Goal: Task Accomplishment & Management: Use online tool/utility

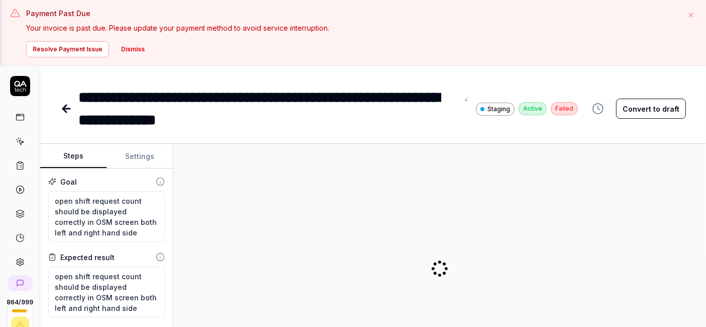
click at [17, 257] on icon at bounding box center [20, 261] width 9 height 9
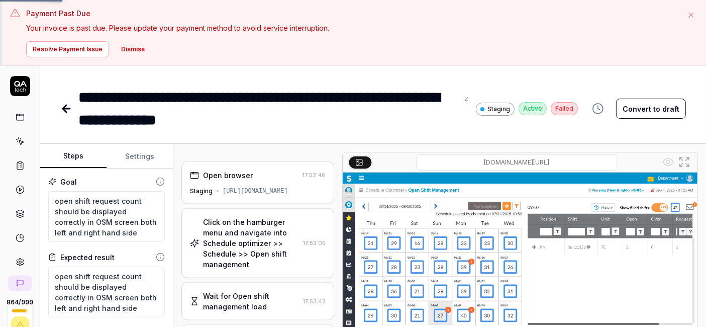
type textarea "*"
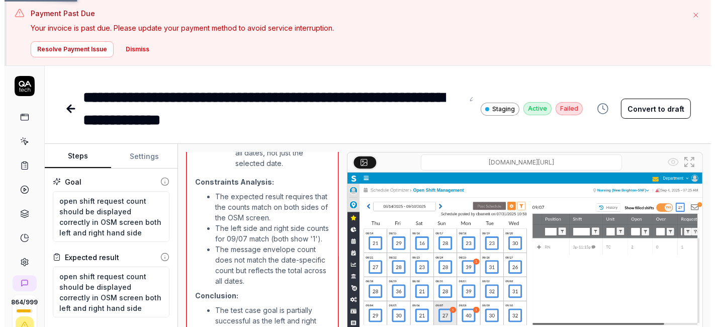
scroll to position [1035, 0]
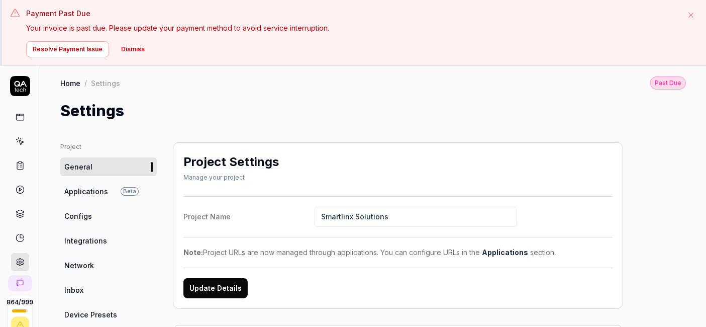
click at [135, 52] on button "Dismiss" at bounding box center [133, 49] width 36 height 16
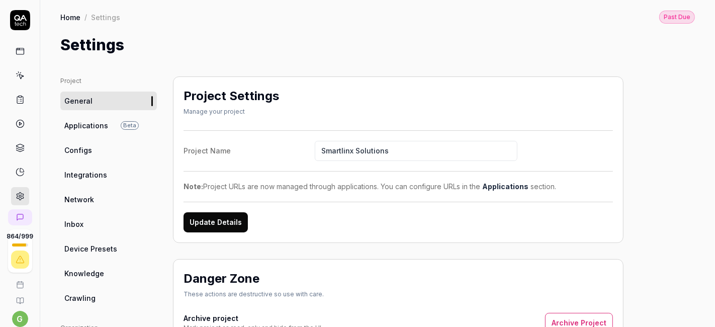
click at [107, 144] on link "Configs" at bounding box center [108, 150] width 97 height 19
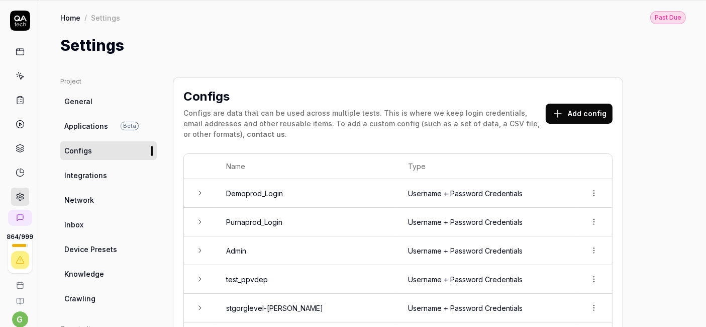
click at [101, 178] on span "Integrations" at bounding box center [85, 175] width 43 height 11
click at [91, 101] on link "General" at bounding box center [108, 101] width 97 height 19
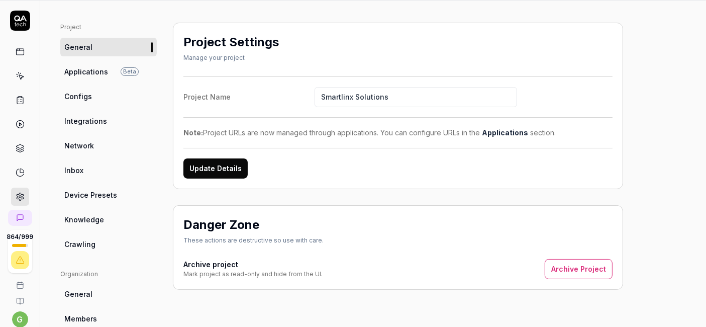
scroll to position [54, 0]
click at [87, 75] on span "Applications" at bounding box center [86, 71] width 44 height 11
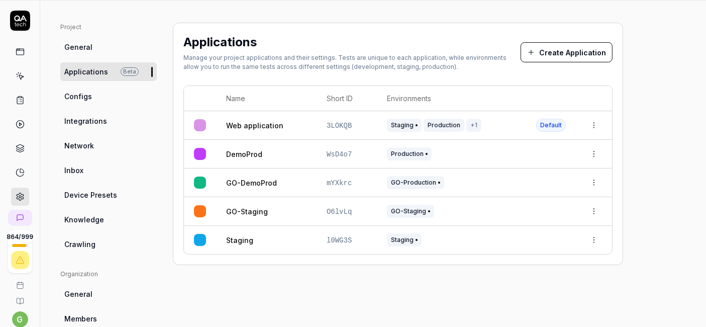
click at [77, 94] on span "Configs" at bounding box center [78, 96] width 28 height 11
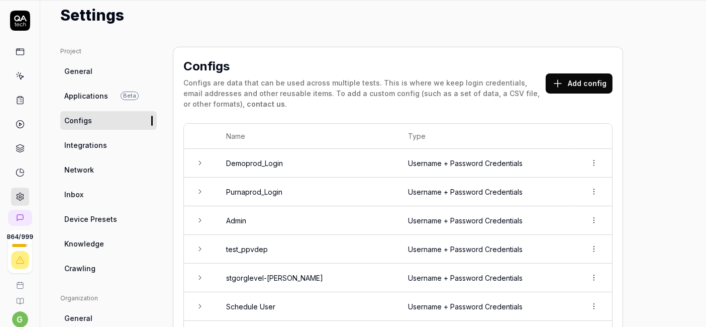
scroll to position [30, 0]
click at [98, 144] on span "Integrations" at bounding box center [85, 145] width 43 height 11
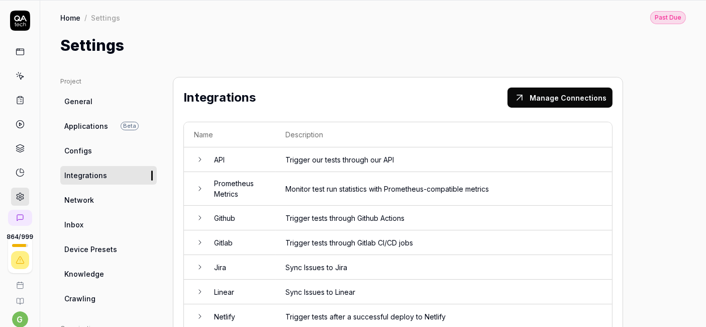
click at [92, 195] on span "Network" at bounding box center [79, 200] width 30 height 11
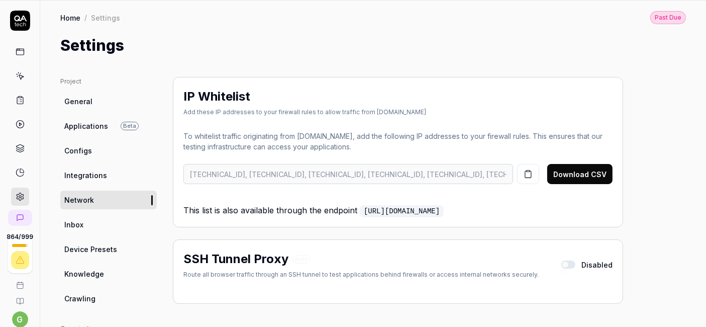
click at [19, 75] on icon at bounding box center [21, 77] width 5 height 5
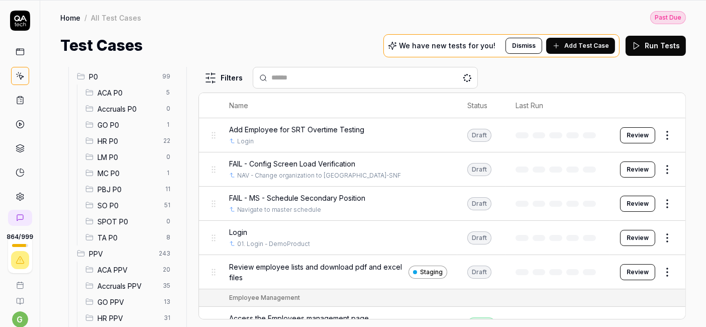
scroll to position [116, 0]
click at [129, 192] on span "SO P0" at bounding box center [128, 188] width 61 height 11
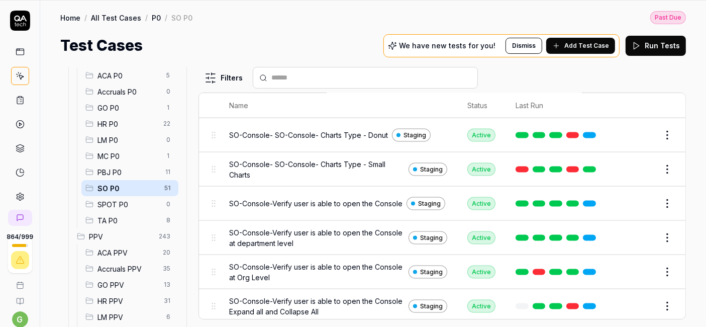
scroll to position [1724, 0]
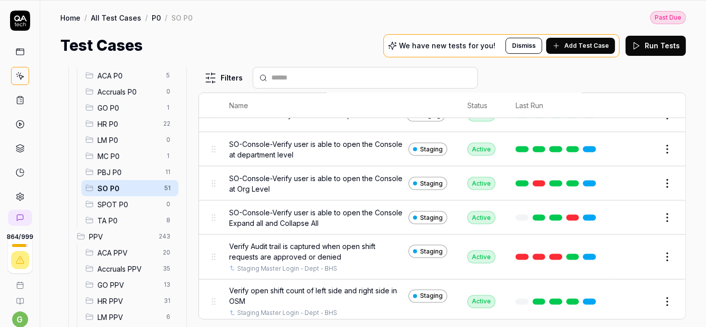
click at [633, 255] on button "Edit" at bounding box center [643, 257] width 24 height 16
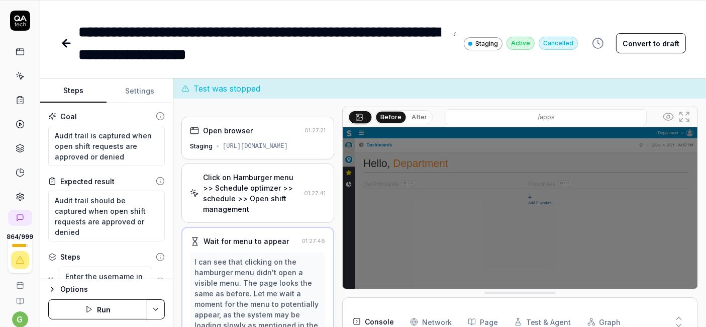
scroll to position [38, 0]
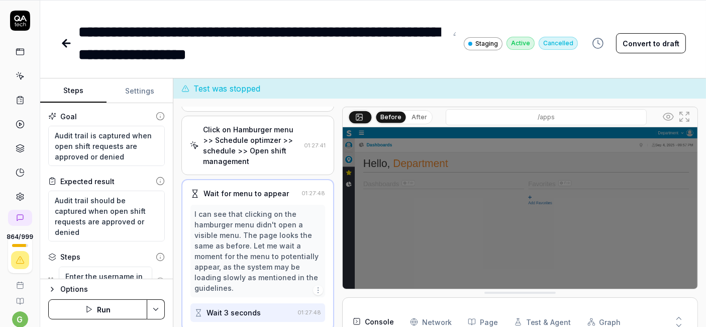
type textarea "*"
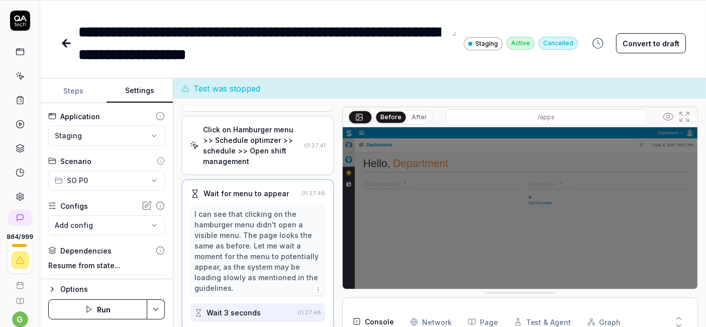
click at [135, 92] on button "Settings" at bounding box center [140, 91] width 66 height 24
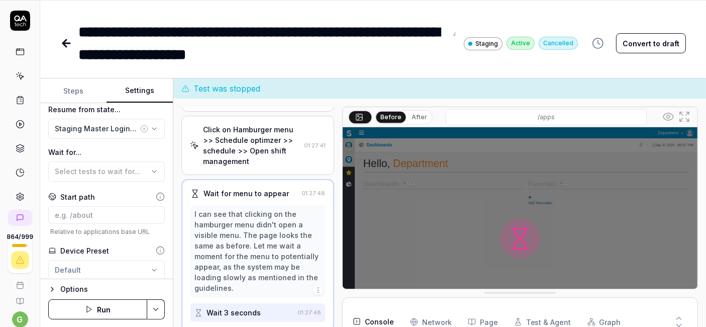
scroll to position [156, 0]
click at [123, 313] on button "Run" at bounding box center [97, 309] width 99 height 20
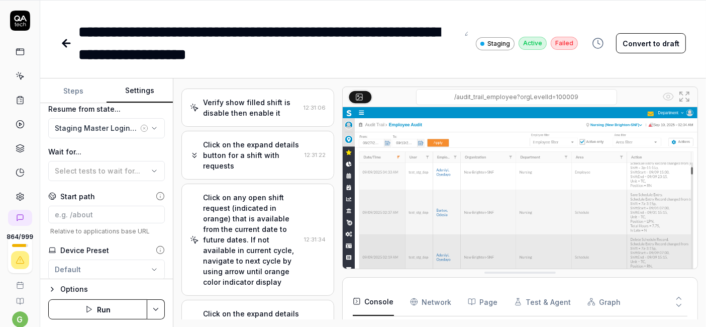
scroll to position [298, 0]
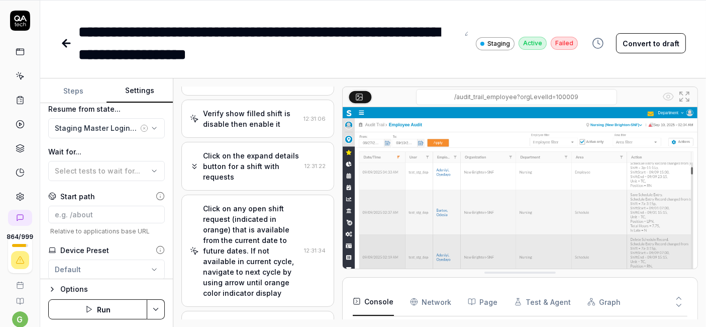
click at [18, 72] on icon at bounding box center [20, 75] width 9 height 9
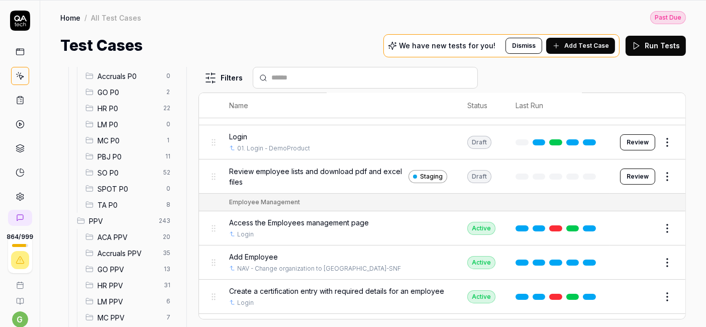
scroll to position [132, 0]
click at [130, 168] on span "SO P0" at bounding box center [128, 172] width 60 height 11
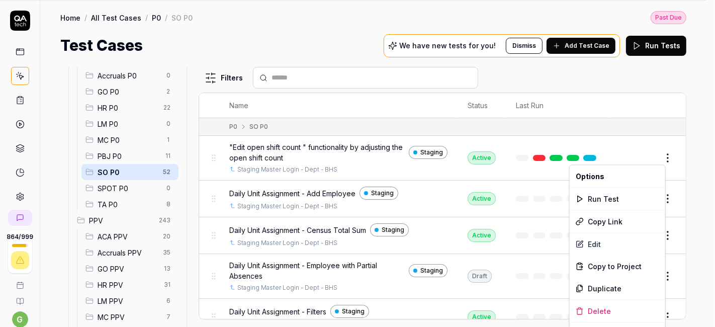
click at [660, 158] on html "Payment Past Due Your invoice is past due. Please update your payment method to…" at bounding box center [357, 131] width 715 height 393
click at [610, 194] on div "Run Test" at bounding box center [616, 198] width 95 height 22
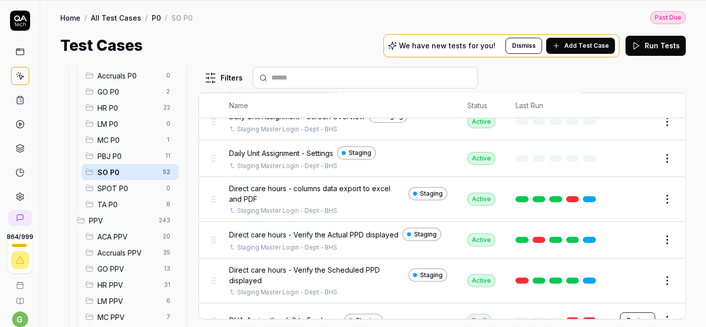
scroll to position [358, 0]
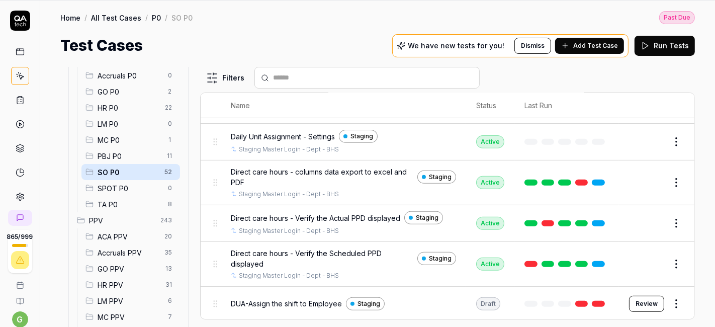
click at [657, 184] on html "Payment Past Due Your invoice is past due. Please update your payment method to…" at bounding box center [357, 131] width 715 height 393
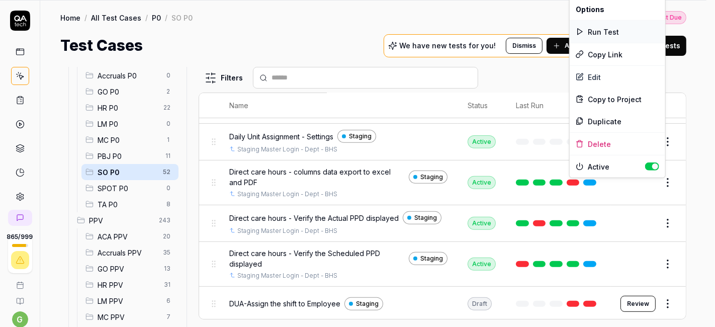
click at [607, 28] on div "Run Test" at bounding box center [616, 32] width 95 height 22
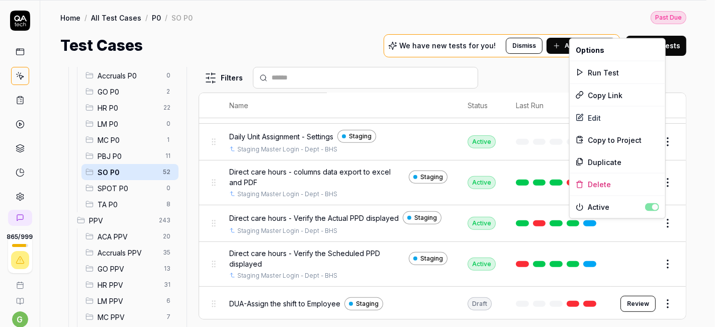
click at [660, 232] on html "Payment Past Due Your invoice is past due. Please update your payment method to…" at bounding box center [357, 131] width 715 height 393
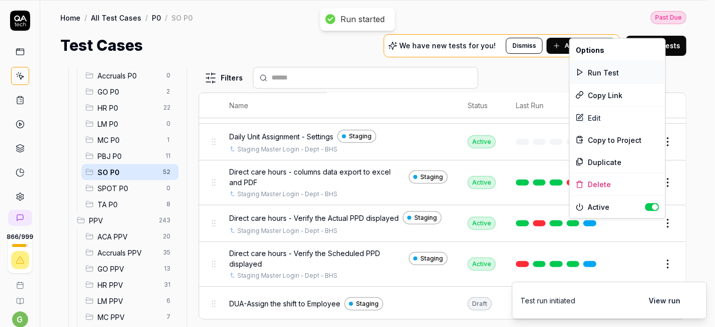
click at [619, 72] on div "Run Test" at bounding box center [616, 72] width 95 height 22
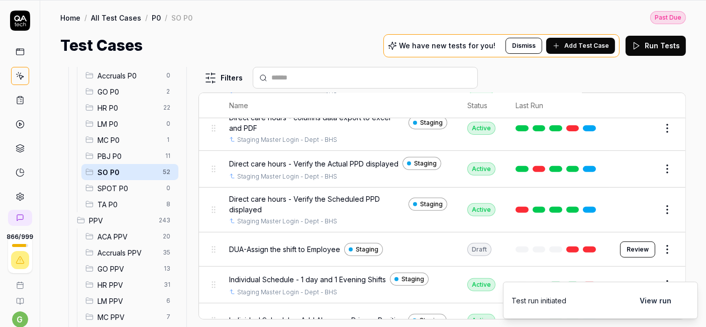
scroll to position [413, 0]
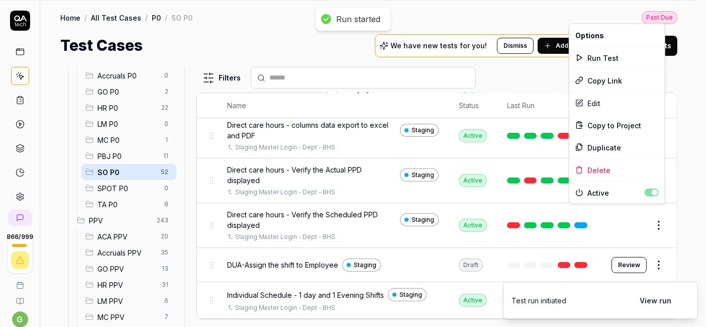
click at [658, 214] on html "Payment Past Due Your invoice is past due. Please update your payment method to…" at bounding box center [353, 131] width 706 height 393
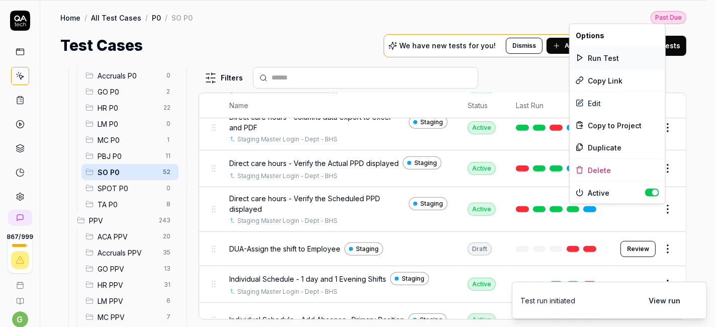
click at [610, 56] on div "Run Test" at bounding box center [616, 58] width 95 height 22
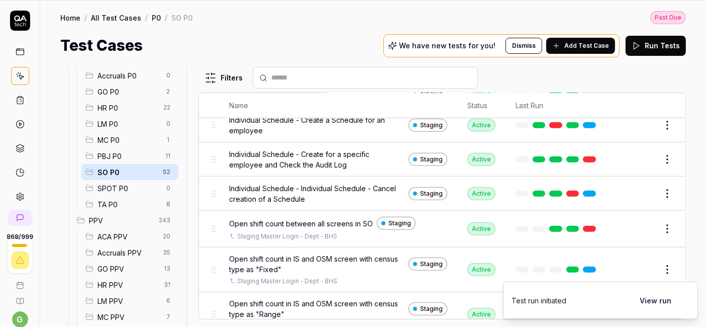
scroll to position [746, 0]
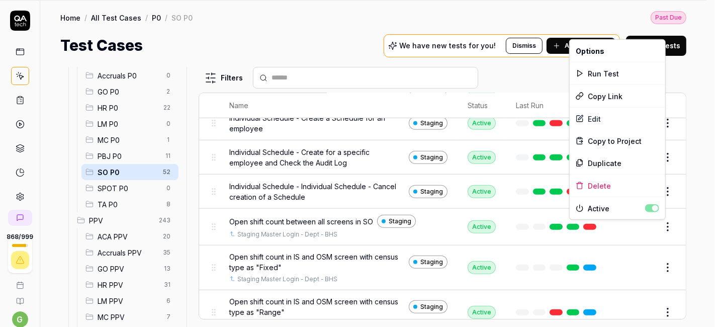
click at [656, 228] on html "Payment Past Due Your invoice is past due. Please update your payment method to…" at bounding box center [357, 131] width 715 height 393
click at [613, 75] on div "Run Test" at bounding box center [616, 73] width 95 height 22
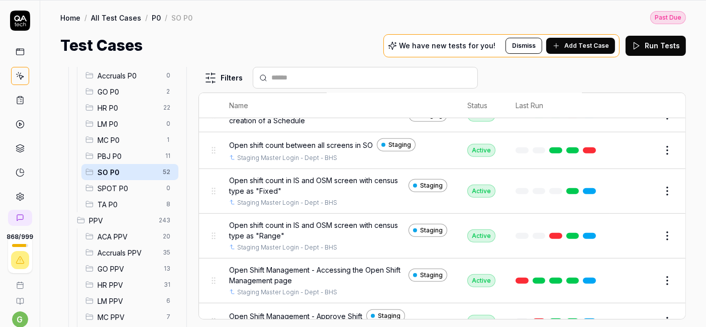
scroll to position [825, 0]
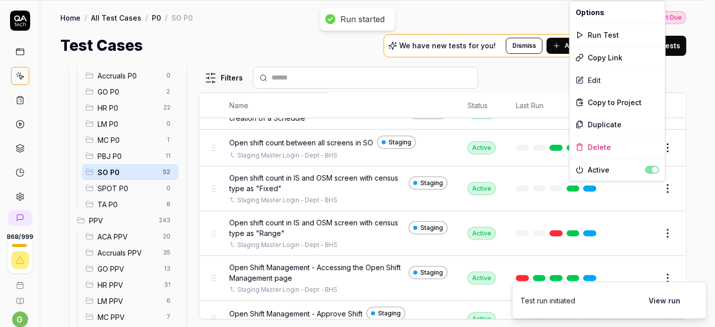
click at [658, 190] on html "Payment Past Due Your invoice is past due. Please update your payment method to…" at bounding box center [357, 131] width 715 height 393
click at [614, 36] on div "Run Test" at bounding box center [616, 35] width 95 height 22
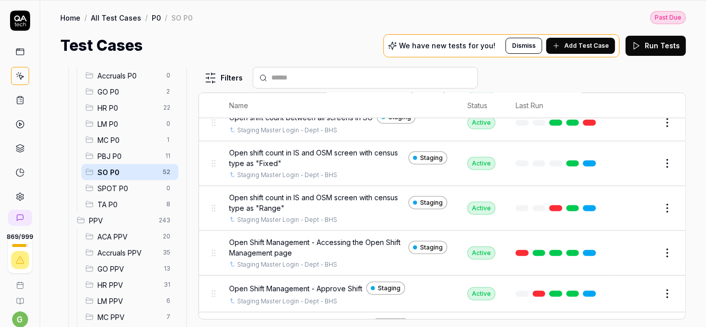
scroll to position [852, 0]
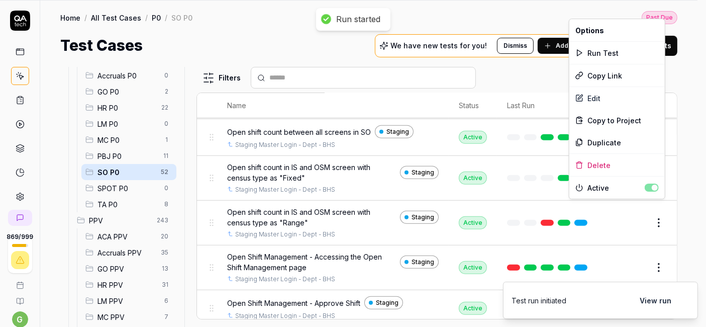
click at [654, 213] on html "Payment Past Due Your invoice is past due. Please update your payment method to…" at bounding box center [353, 131] width 706 height 393
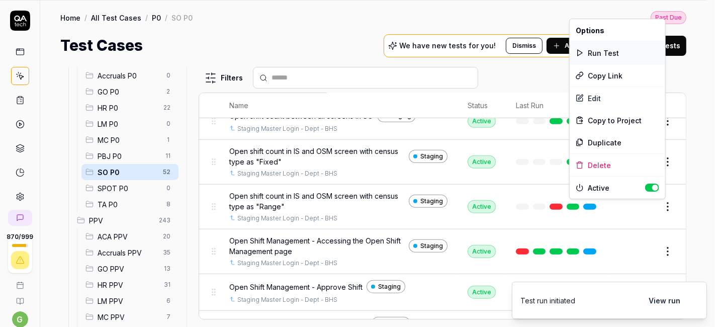
click at [603, 56] on div "Run Test" at bounding box center [616, 53] width 95 height 22
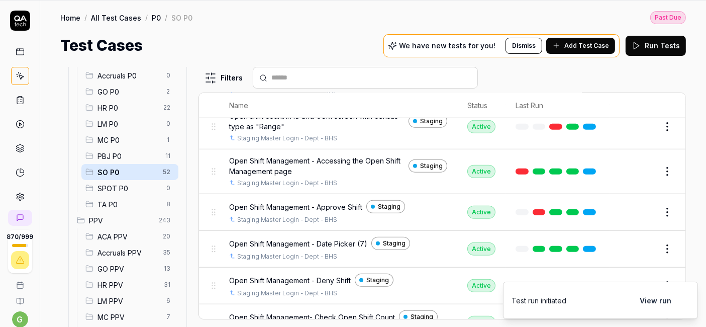
scroll to position [932, 0]
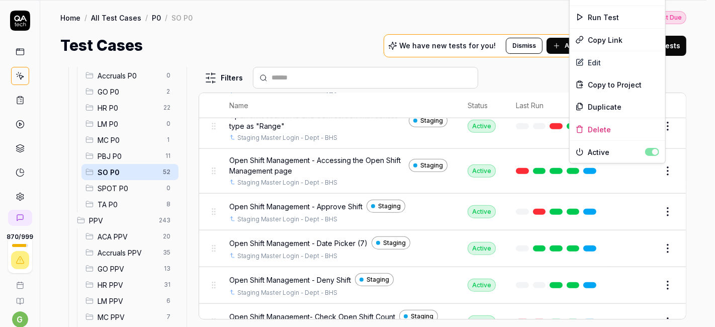
click at [657, 171] on html "Payment Past Due Your invoice is past due. Please update your payment method to…" at bounding box center [357, 131] width 715 height 393
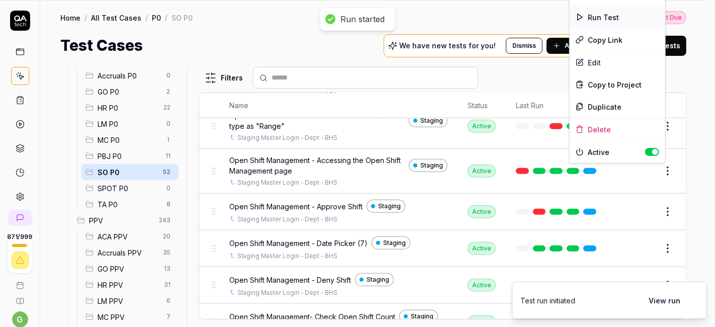
click at [604, 18] on div "Run Test" at bounding box center [616, 17] width 95 height 22
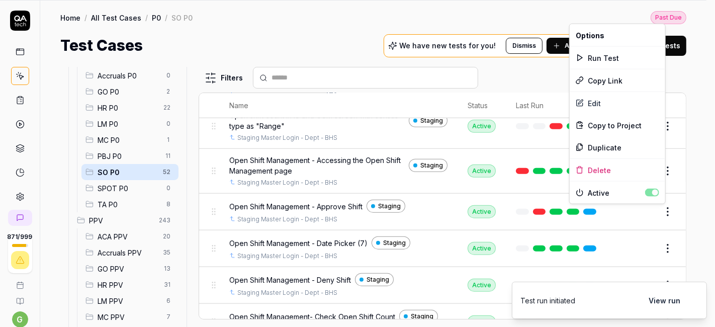
click at [656, 207] on html "Payment Past Due Your invoice is past due. Please update your payment method to…" at bounding box center [357, 131] width 715 height 393
click at [603, 59] on div "Run Test" at bounding box center [616, 58] width 95 height 22
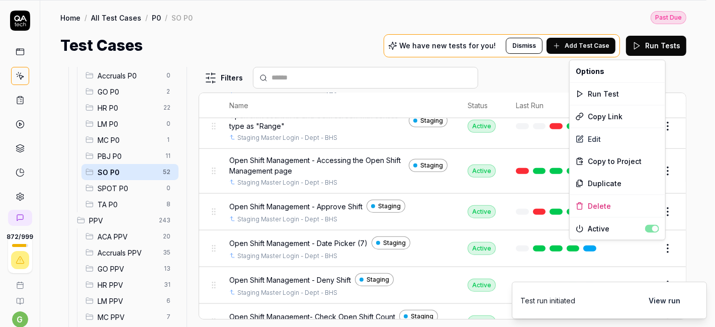
click at [660, 246] on html "Payment Past Due Your invoice is past due. Please update your payment method to…" at bounding box center [357, 131] width 715 height 393
click at [610, 90] on div "Run Test" at bounding box center [616, 94] width 95 height 22
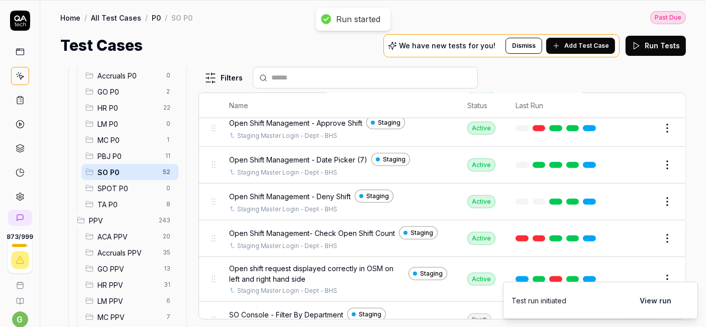
scroll to position [1017, 0]
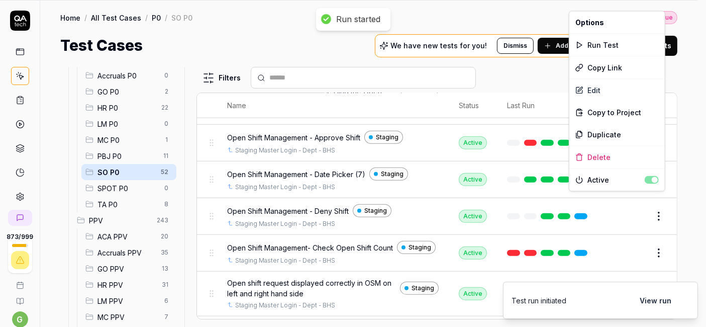
click at [655, 201] on html "Payment Past Due Your invoice is past due. Please update your payment method to…" at bounding box center [353, 131] width 706 height 393
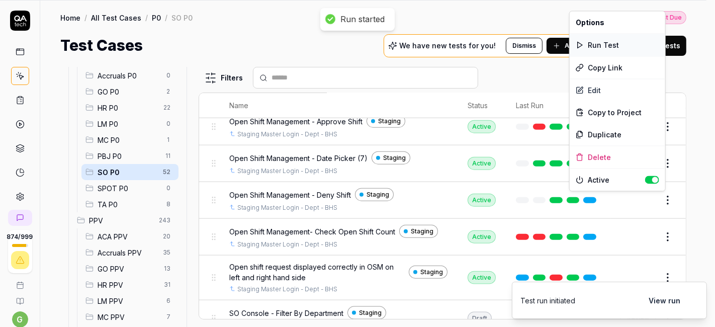
click at [606, 49] on div "Run Test" at bounding box center [616, 45] width 95 height 22
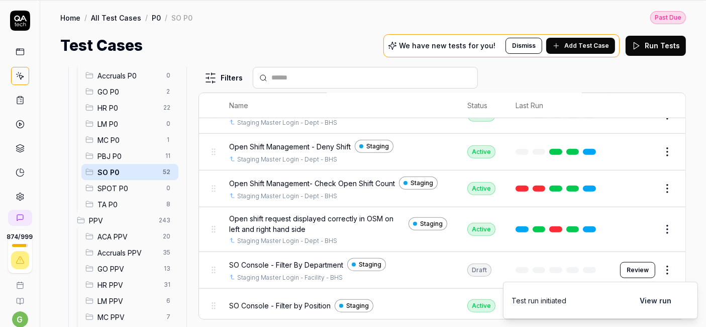
scroll to position [1066, 0]
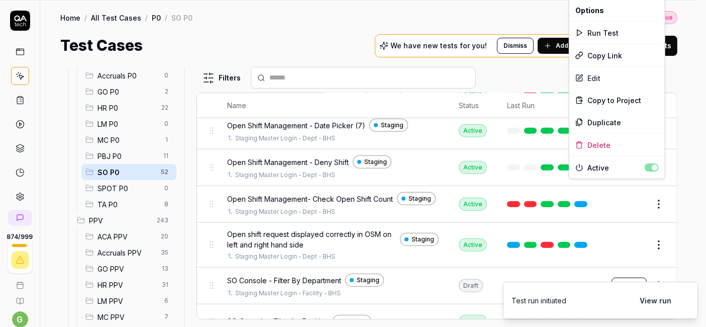
click at [661, 189] on html "Payment Past Due Your invoice is past due. Please update your payment method to…" at bounding box center [353, 131] width 706 height 393
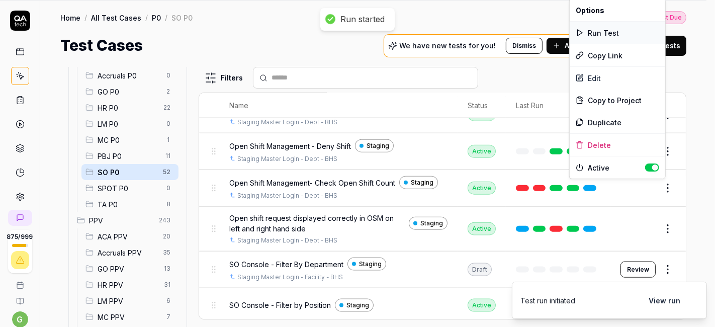
click at [611, 34] on div "Run Test" at bounding box center [616, 33] width 95 height 22
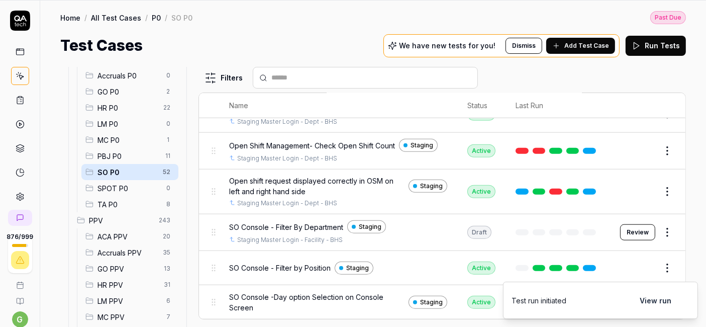
scroll to position [1107, 0]
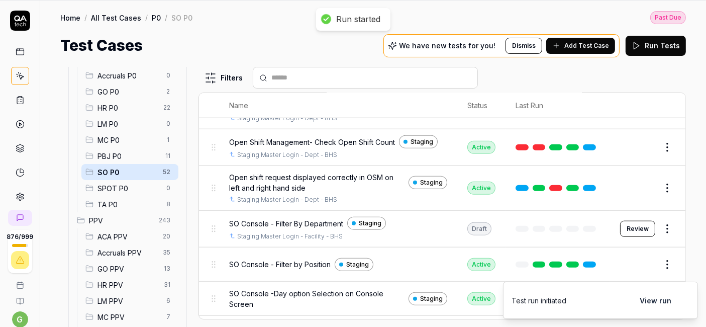
click at [658, 187] on html "Payment Past Due Your invoice is past due. Please update your payment method to…" at bounding box center [353, 131] width 706 height 393
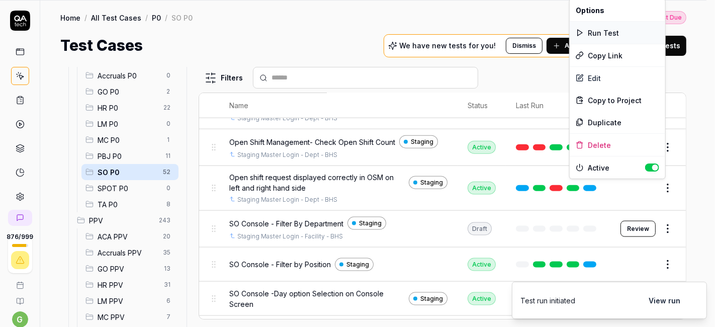
click at [615, 31] on div "Run Test" at bounding box center [616, 33] width 95 height 22
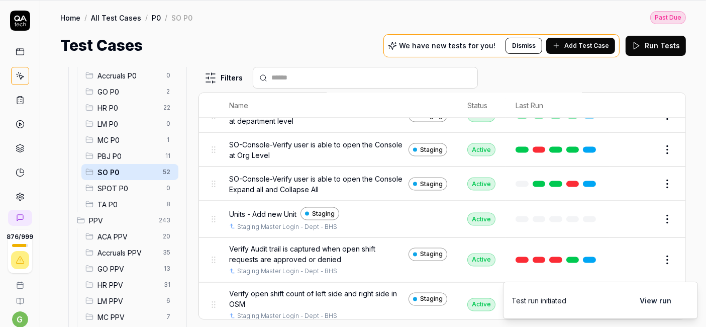
scroll to position [1760, 0]
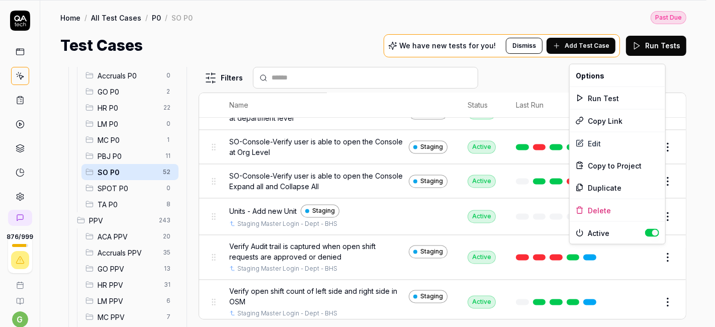
click at [658, 249] on html "Payment Past Due Your invoice is past due. Please update your payment method to…" at bounding box center [357, 131] width 715 height 393
click at [609, 100] on div "Run Test" at bounding box center [616, 98] width 95 height 22
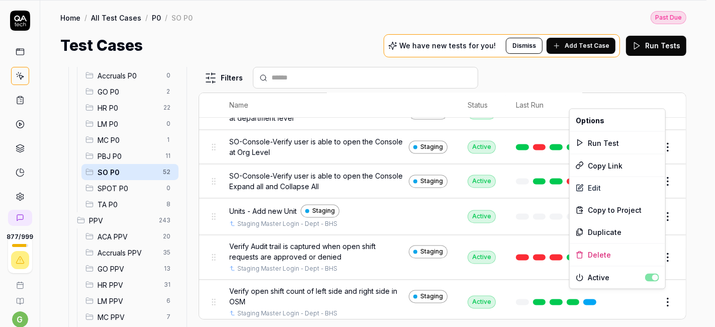
click at [657, 300] on html "Payment Past Due Your invoice is past due. Please update your payment method to…" at bounding box center [357, 131] width 715 height 393
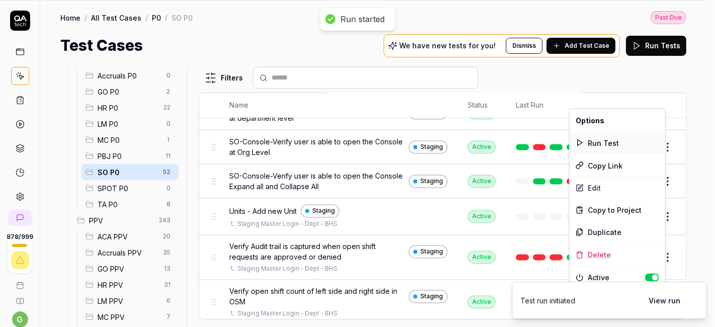
click at [607, 138] on div "Run Test" at bounding box center [616, 143] width 95 height 22
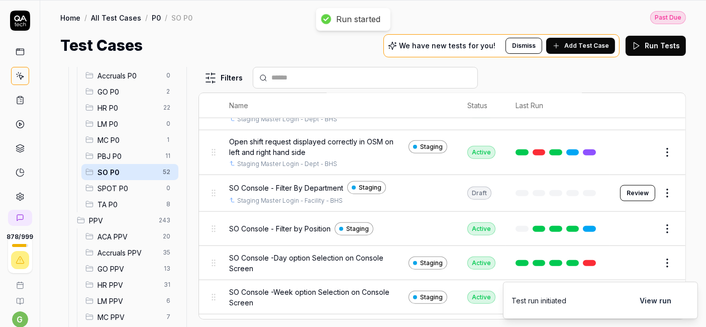
scroll to position [1129, 0]
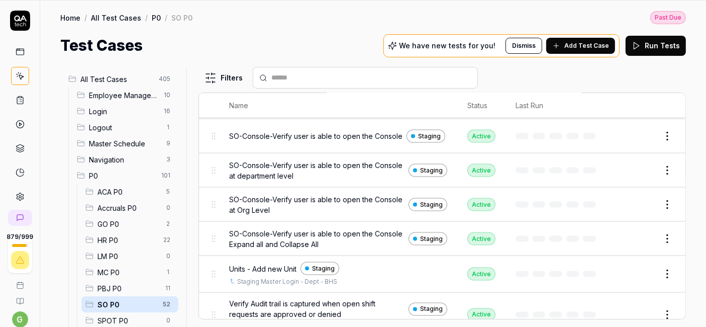
scroll to position [1760, 0]
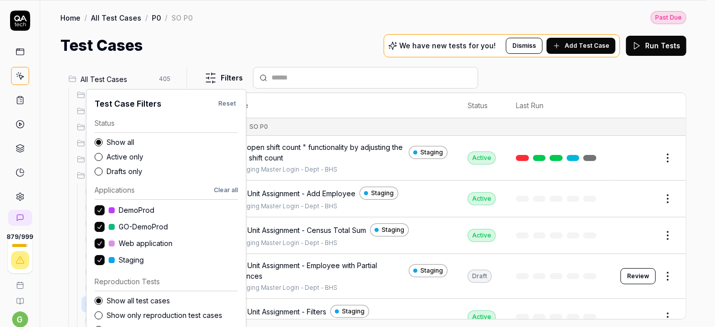
click at [227, 79] on html "Payment Past Due Your invoice is past due. Please update your payment method to…" at bounding box center [357, 131] width 715 height 393
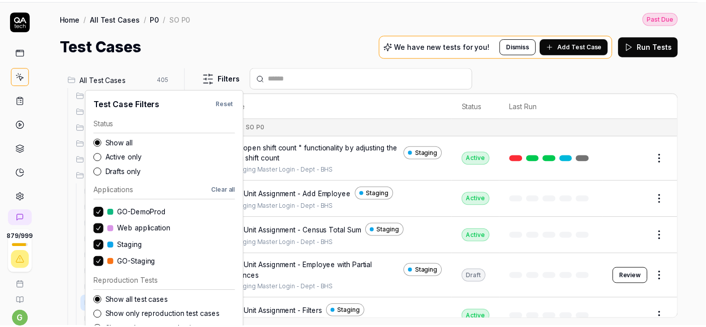
scroll to position [23, 0]
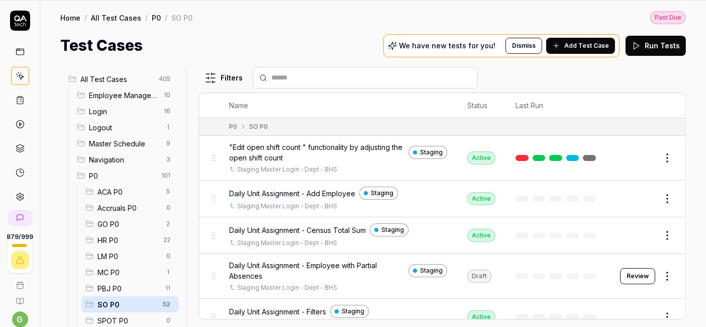
click at [313, 39] on html "Payment Past Due Your invoice is past due. Please update your payment method to…" at bounding box center [353, 131] width 706 height 393
click at [351, 48] on div "Test Cases We have new tests for you! Dismiss Add Test Case Run Tests" at bounding box center [373, 45] width 626 height 23
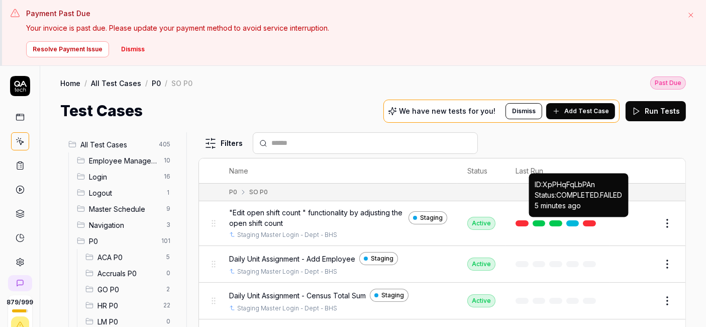
click at [586, 220] on link at bounding box center [589, 223] width 13 height 6
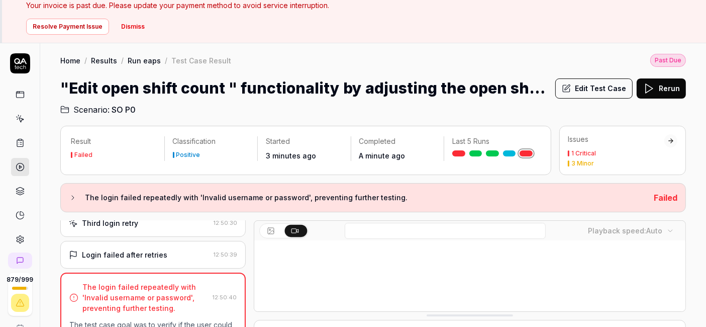
scroll to position [84, 0]
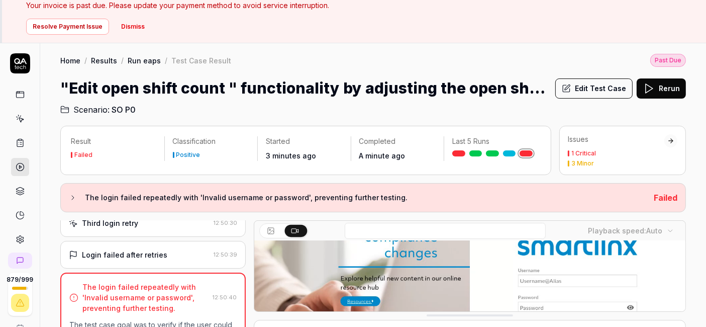
click at [647, 91] on polygon at bounding box center [649, 88] width 7 height 9
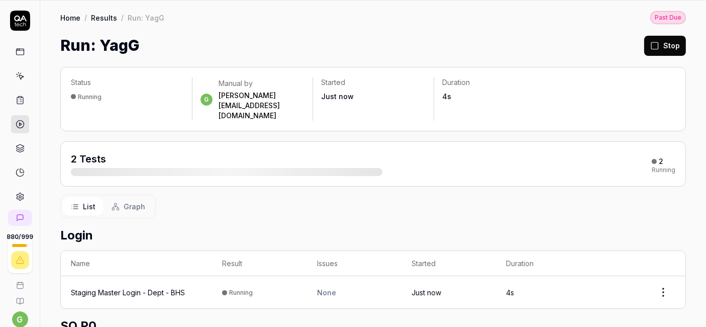
scroll to position [93, 0]
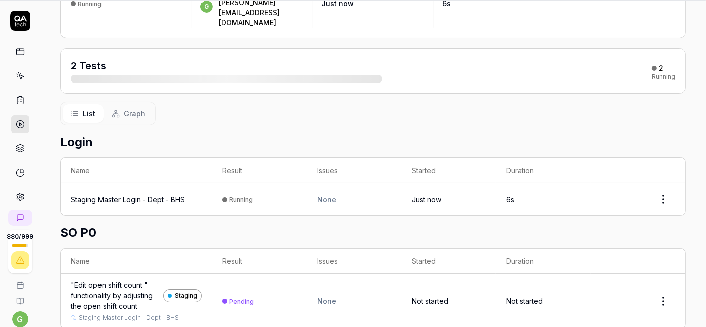
click at [127, 279] on div ""Edit open shift count " functionality by adjusting the open shift count" at bounding box center [115, 295] width 88 height 32
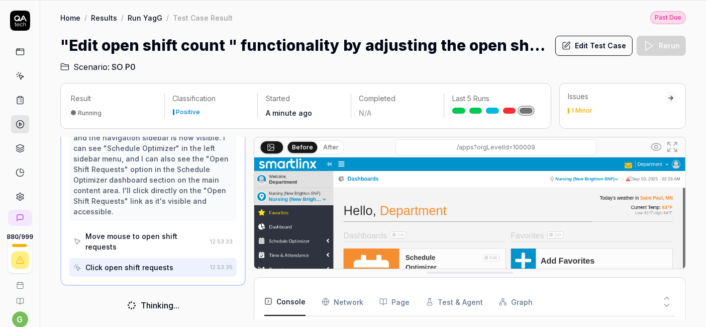
scroll to position [264, 0]
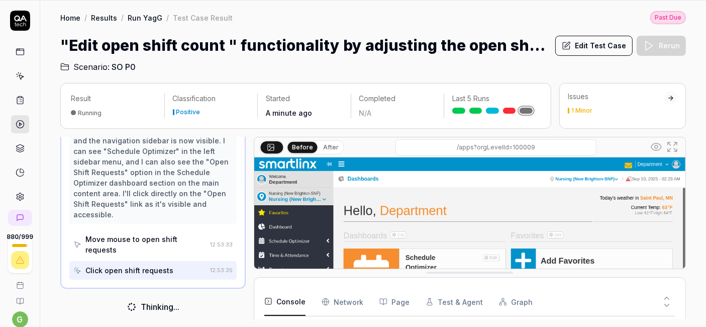
click at [20, 79] on link at bounding box center [20, 76] width 18 height 18
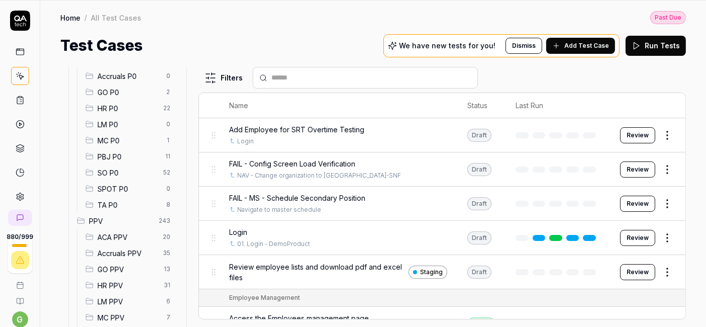
scroll to position [135, 0]
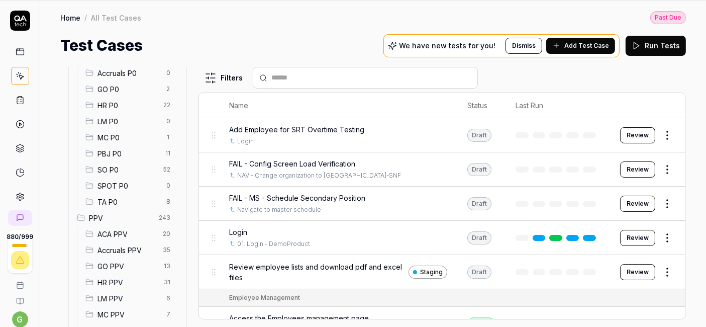
click at [118, 169] on span "SO P0" at bounding box center [128, 169] width 60 height 11
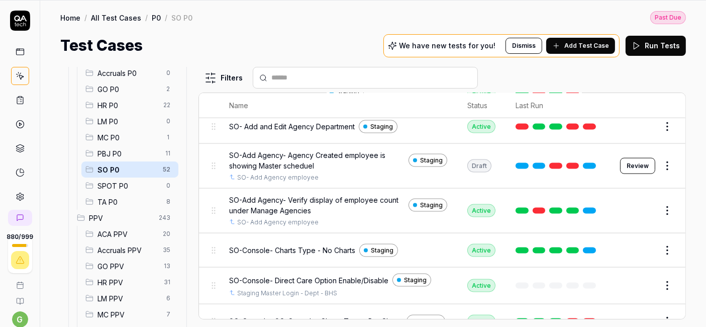
scroll to position [1398, 0]
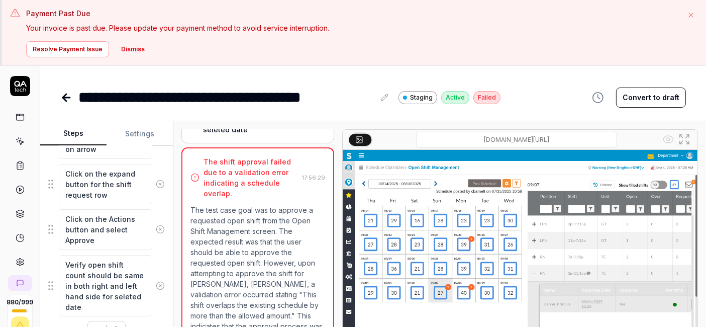
scroll to position [65, 0]
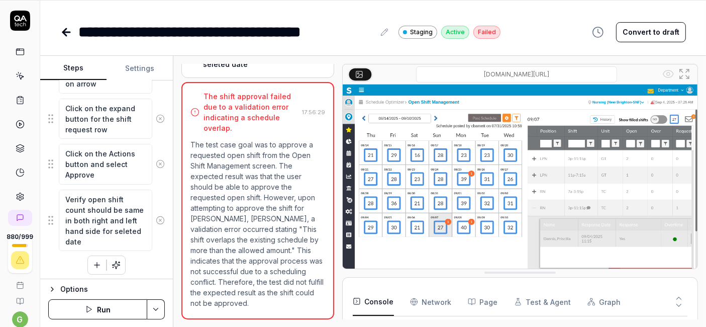
click at [103, 310] on button "Run" at bounding box center [97, 309] width 99 height 20
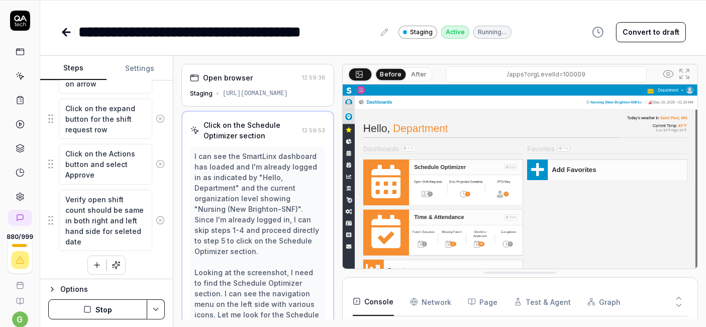
scroll to position [8, 0]
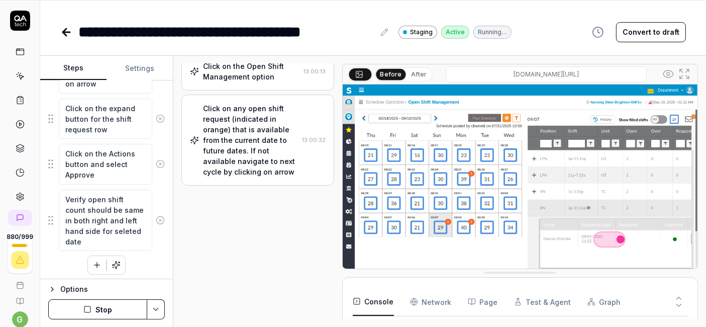
type textarea "*"
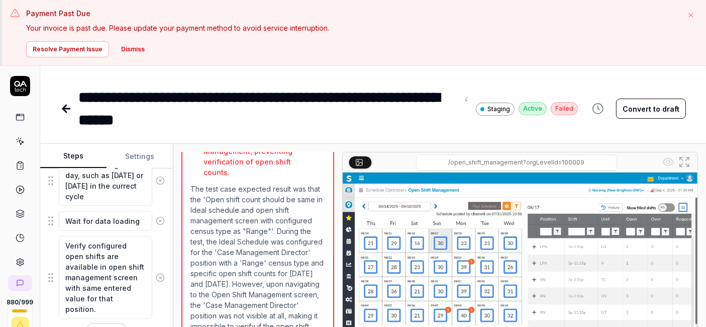
scroll to position [65, 0]
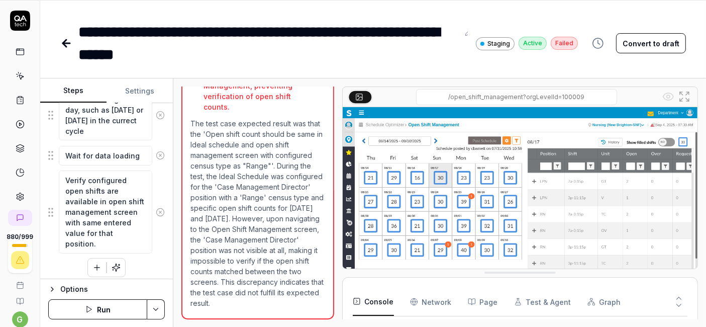
click at [109, 300] on button "Run" at bounding box center [97, 309] width 99 height 20
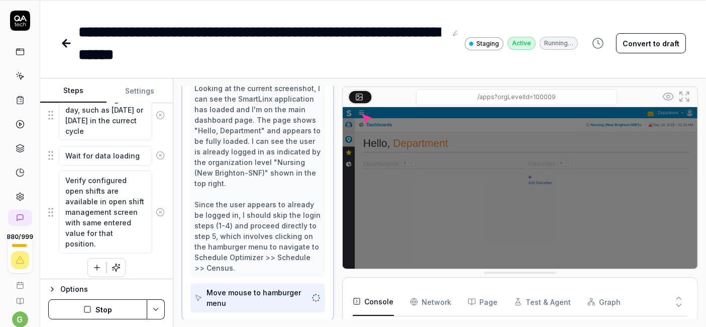
scroll to position [123, 0]
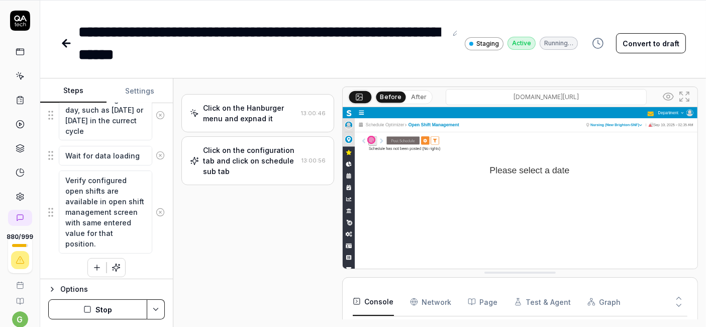
type textarea "*"
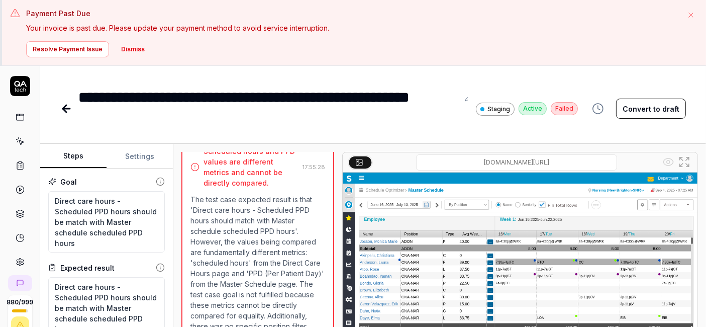
scroll to position [65, 0]
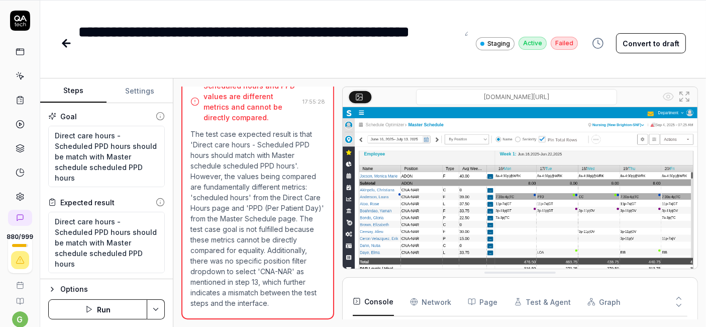
click at [110, 307] on button "Run" at bounding box center [97, 309] width 99 height 20
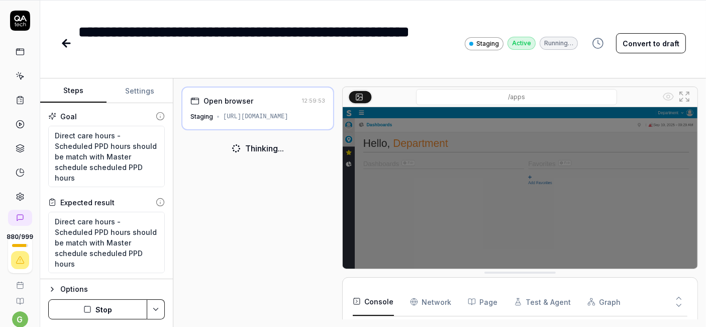
scroll to position [16, 0]
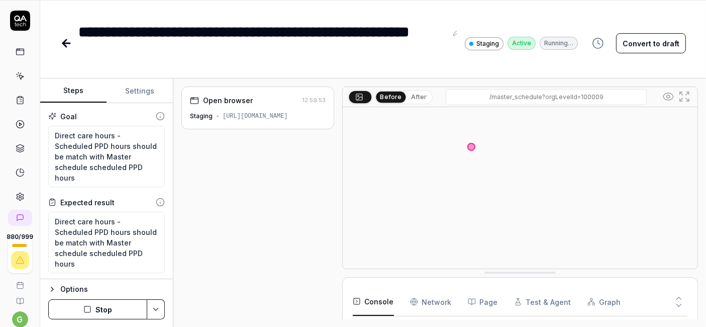
type textarea "*"
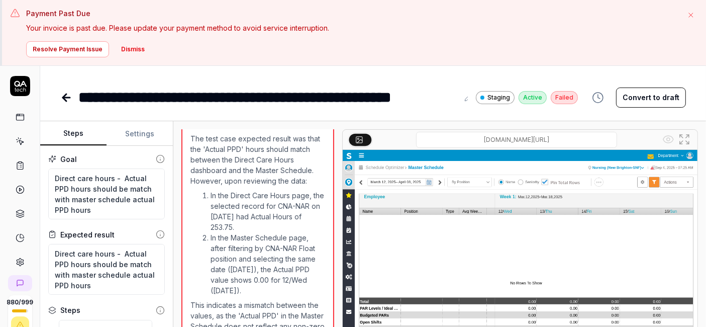
scroll to position [65, 0]
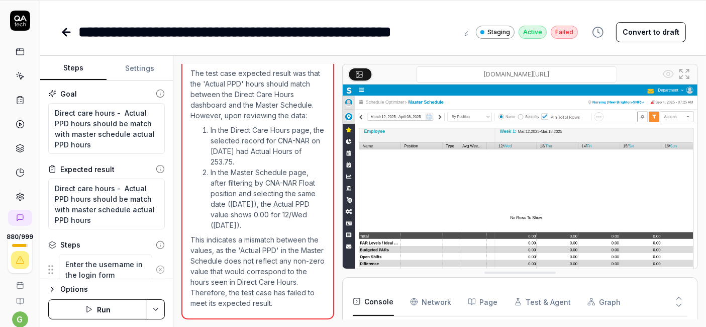
click at [113, 307] on button "Run" at bounding box center [97, 309] width 99 height 20
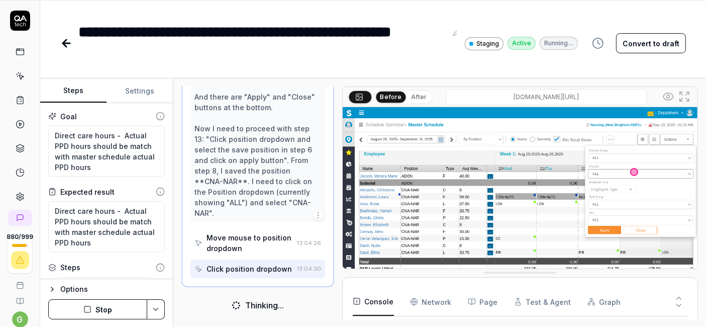
scroll to position [754, 0]
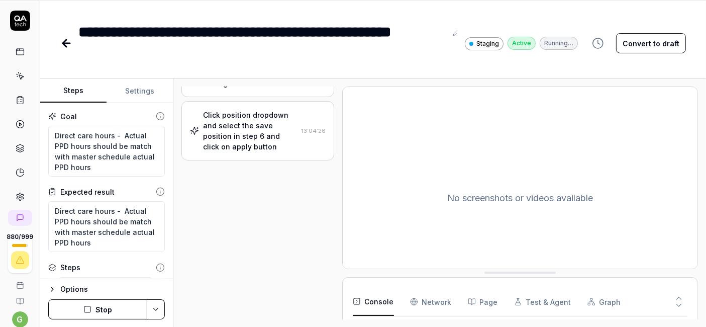
type textarea "*"
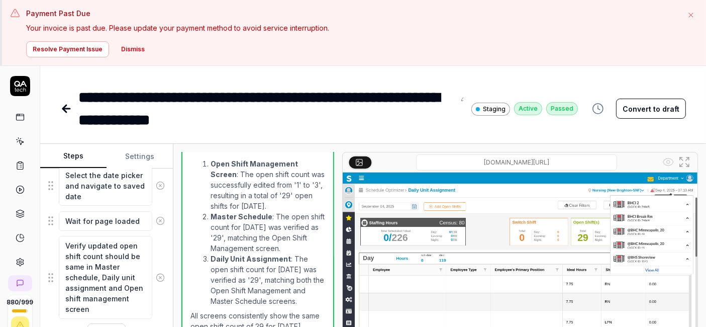
scroll to position [65, 0]
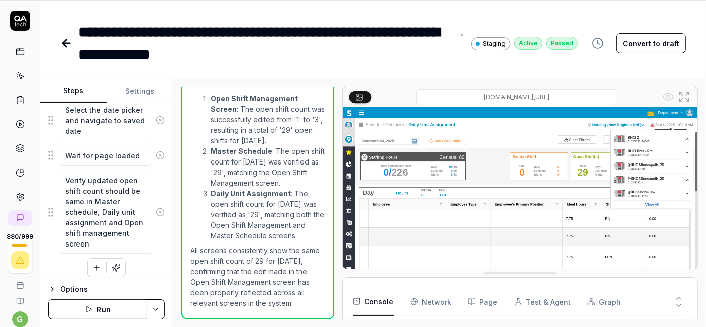
click at [99, 305] on button "Run" at bounding box center [97, 309] width 99 height 20
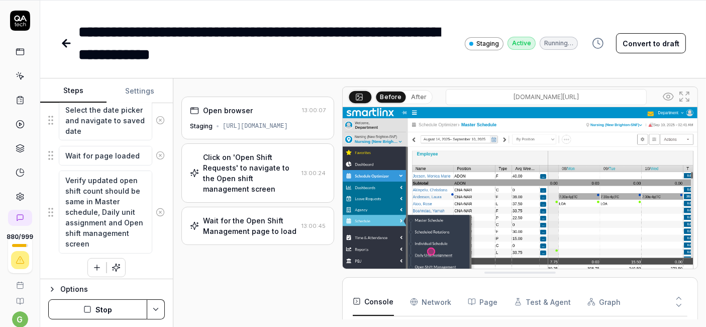
type textarea "*"
